Goal: Task Accomplishment & Management: Manage account settings

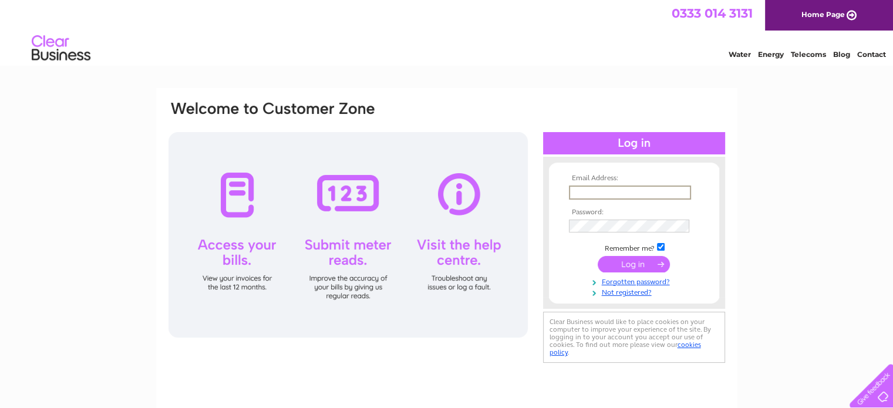
click at [609, 190] on input "text" at bounding box center [630, 193] width 122 height 14
click at [617, 199] on td at bounding box center [634, 192] width 136 height 19
click at [614, 191] on input "text" at bounding box center [630, 193] width 122 height 14
paste input "[EMAIL_ADDRESS][PERSON_NAME][US_STATE][DOMAIN_NAME]"
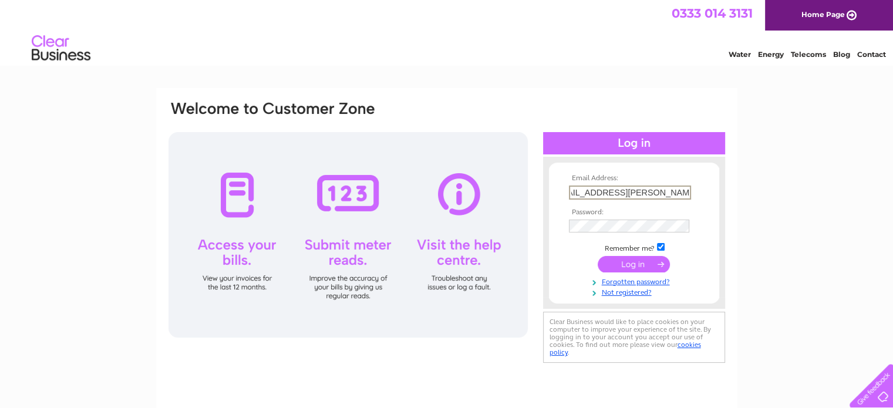
type input "[EMAIL_ADDRESS][PERSON_NAME][US_STATE][DOMAIN_NAME]"
click at [581, 233] on td at bounding box center [634, 225] width 136 height 19
click at [637, 258] on input "submit" at bounding box center [634, 264] width 72 height 16
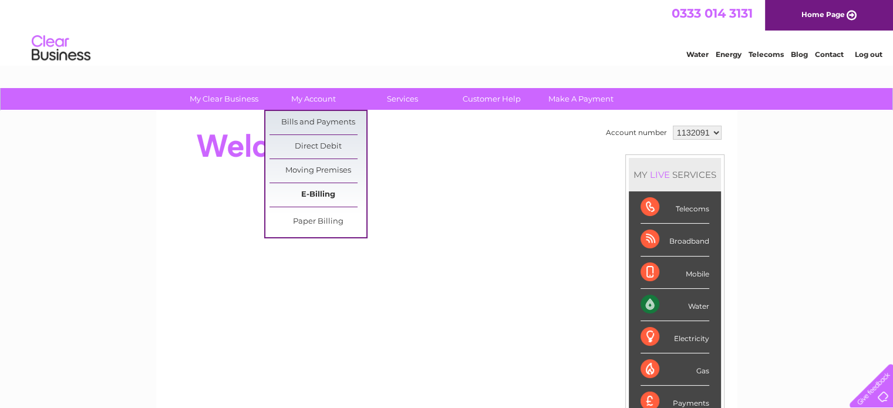
click at [304, 197] on link "E-Billing" at bounding box center [318, 194] width 97 height 23
click at [301, 122] on link "Bills and Payments" at bounding box center [318, 122] width 97 height 23
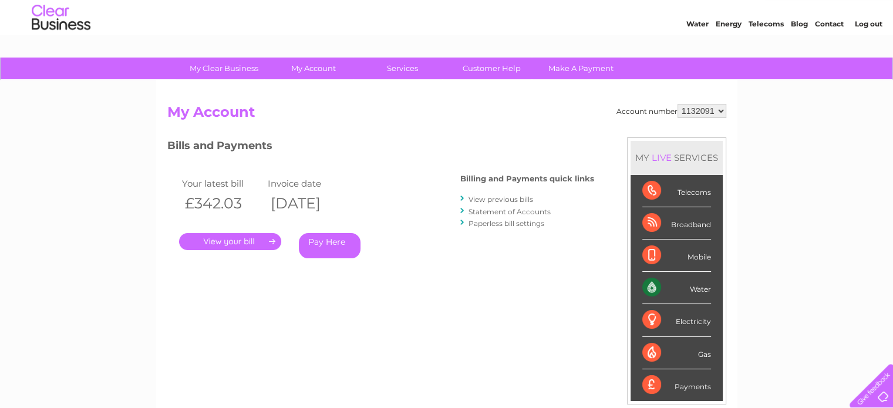
scroll to position [59, 0]
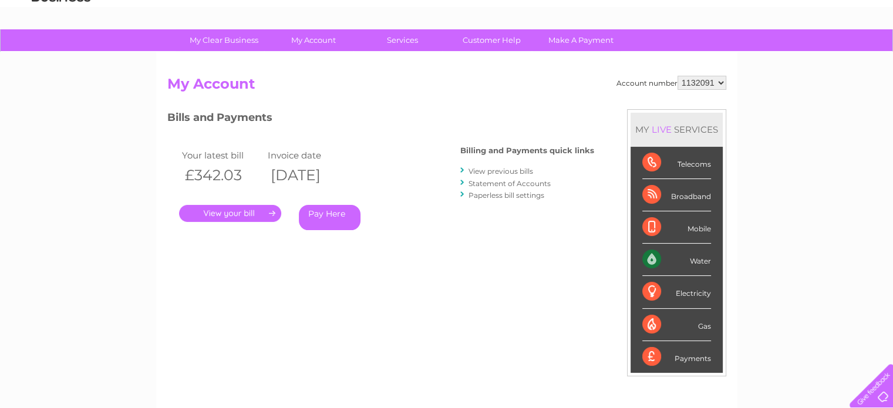
click at [244, 213] on link "." at bounding box center [230, 213] width 102 height 17
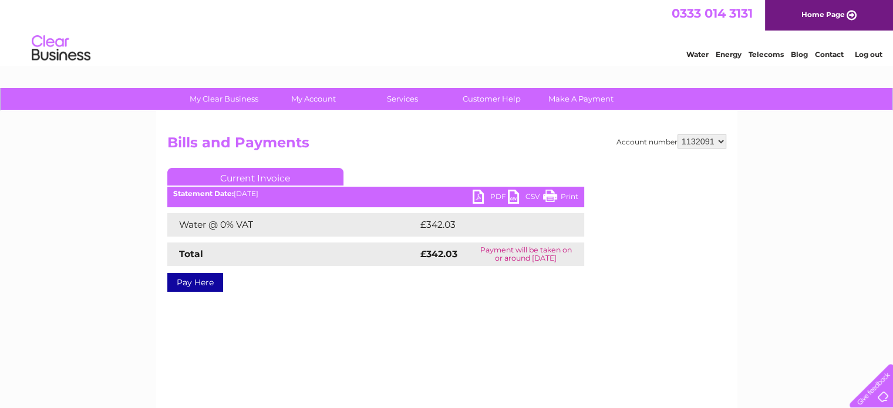
click at [475, 197] on link "PDF" at bounding box center [490, 198] width 35 height 17
